Goal: Information Seeking & Learning: Learn about a topic

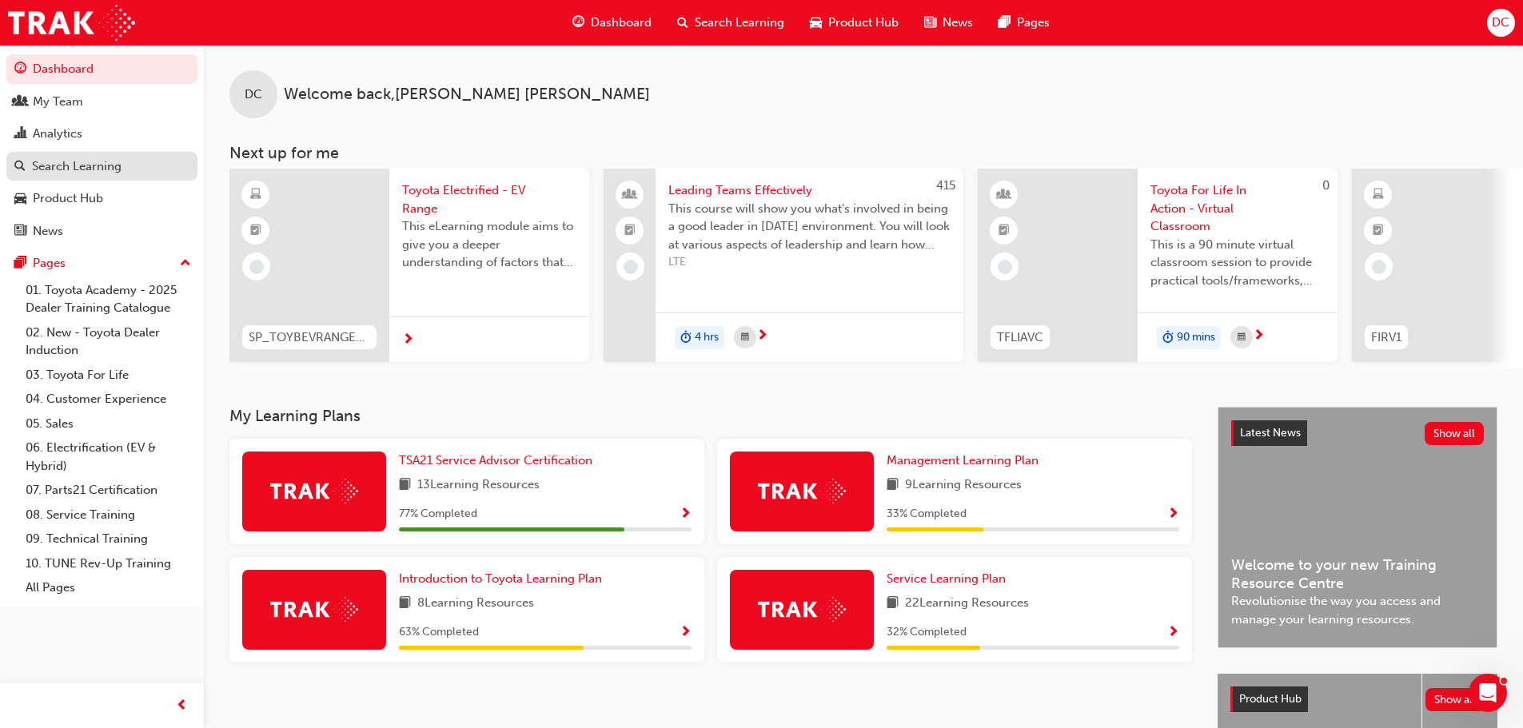
click at [102, 166] on div "Search Learning" at bounding box center [77, 167] width 90 height 18
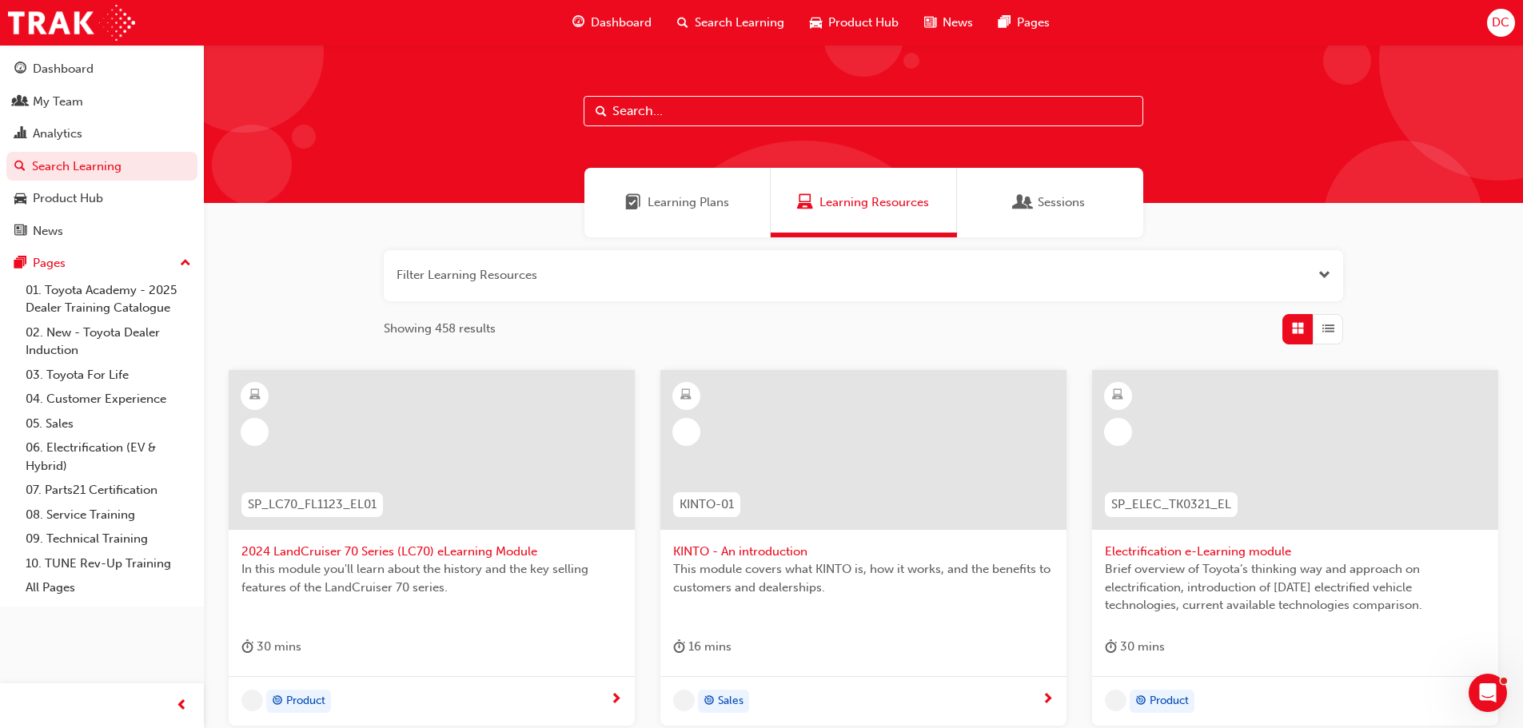
click at [620, 102] on input "text" at bounding box center [864, 111] width 560 height 30
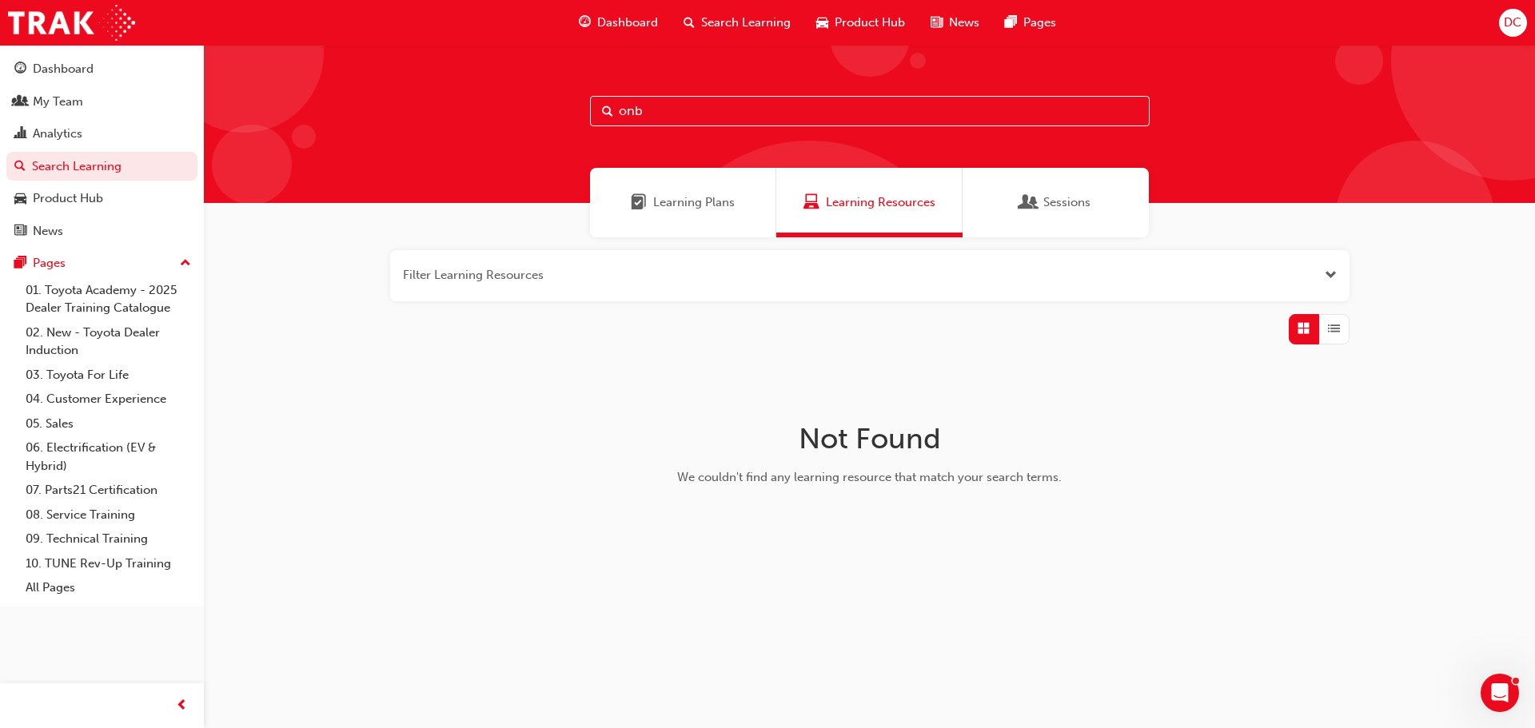
drag, startPoint x: 674, startPoint y: 112, endPoint x: 588, endPoint y: 111, distance: 85.6
click at [588, 111] on div "onb" at bounding box center [869, 124] width 1331 height 158
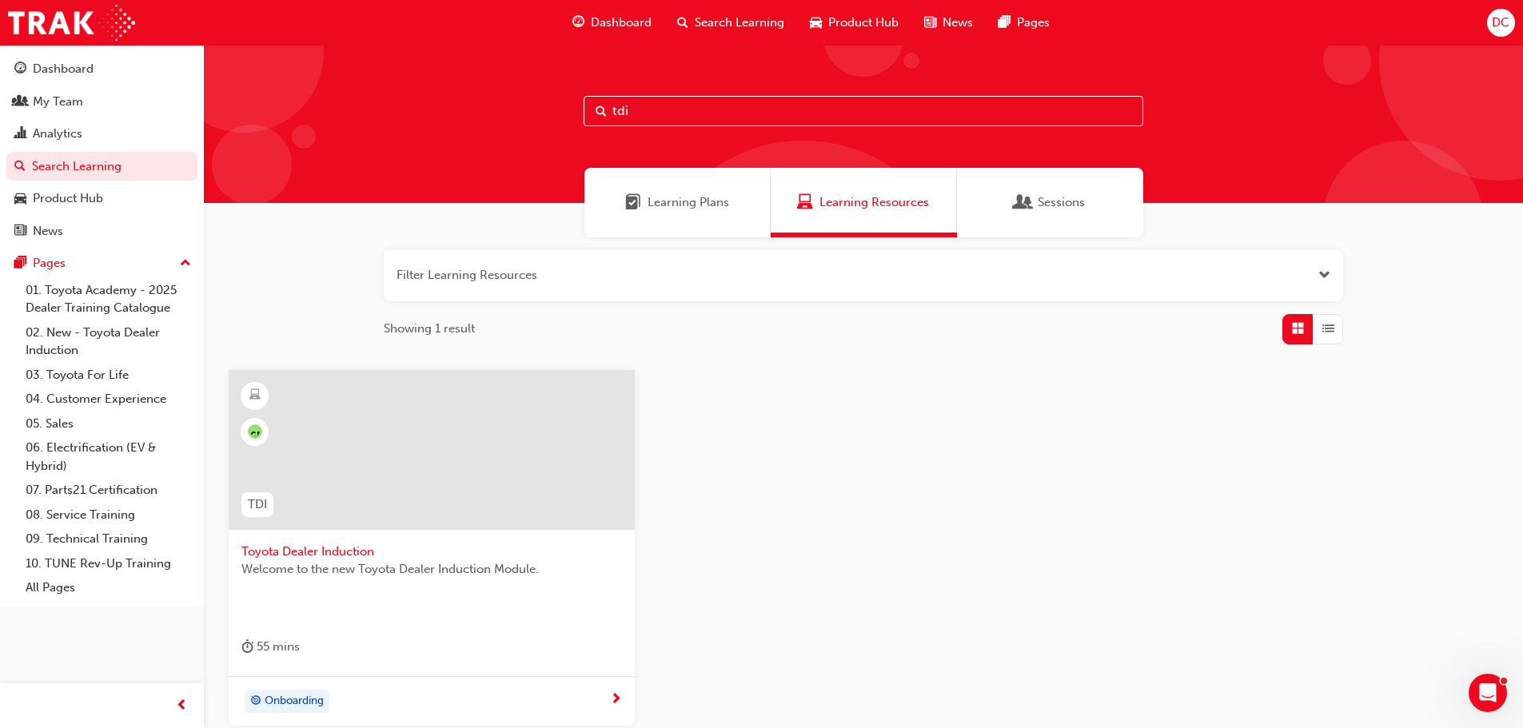
type input "tdi"
